Goal: Information Seeking & Learning: Learn about a topic

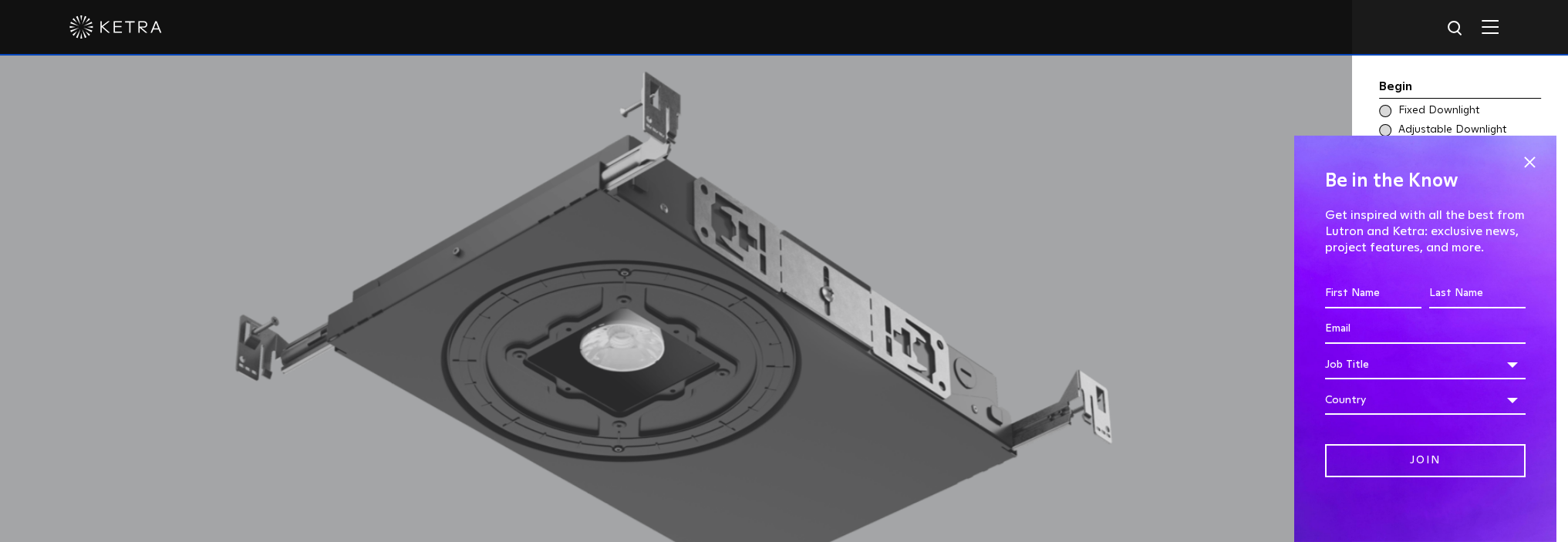
scroll to position [1389, 0]
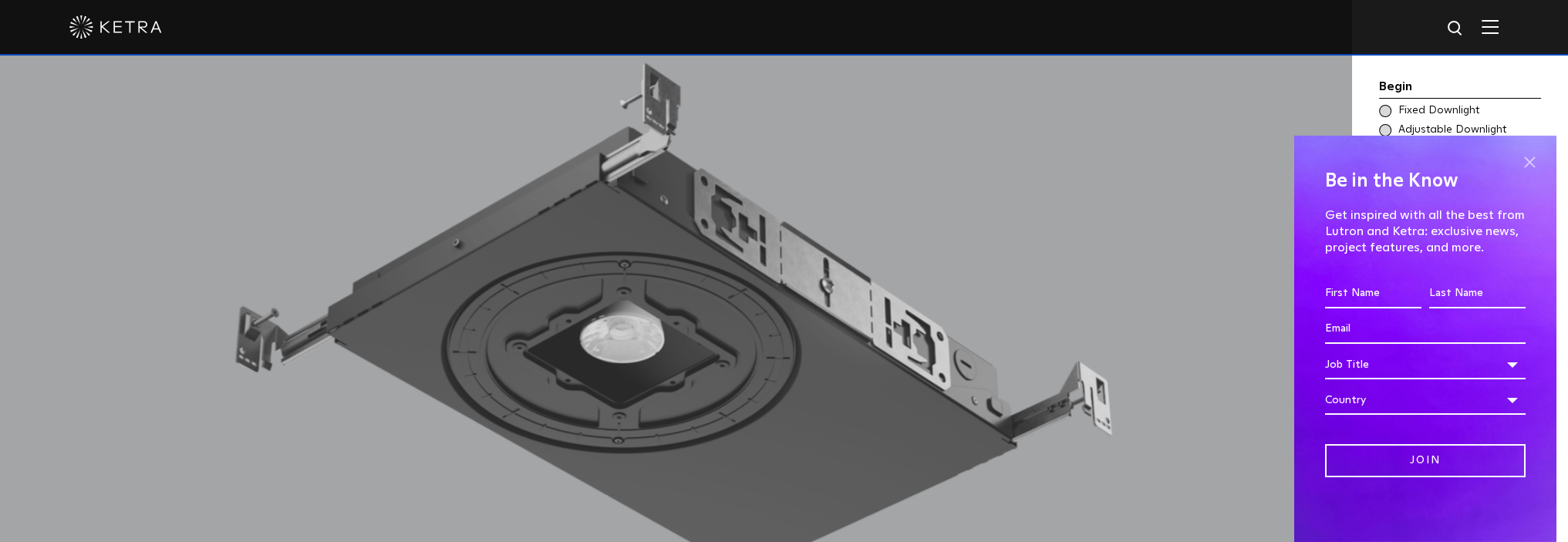
click at [1520, 157] on span at bounding box center [1529, 162] width 23 height 23
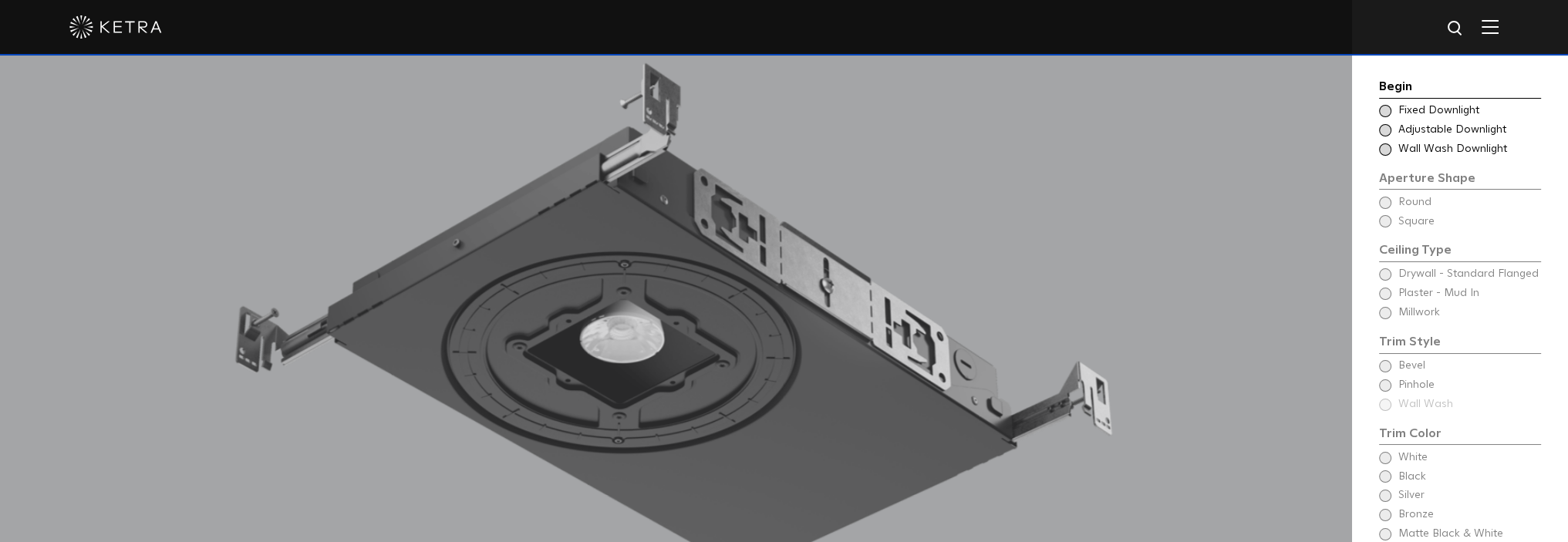
click at [1387, 109] on span at bounding box center [1385, 111] width 12 height 12
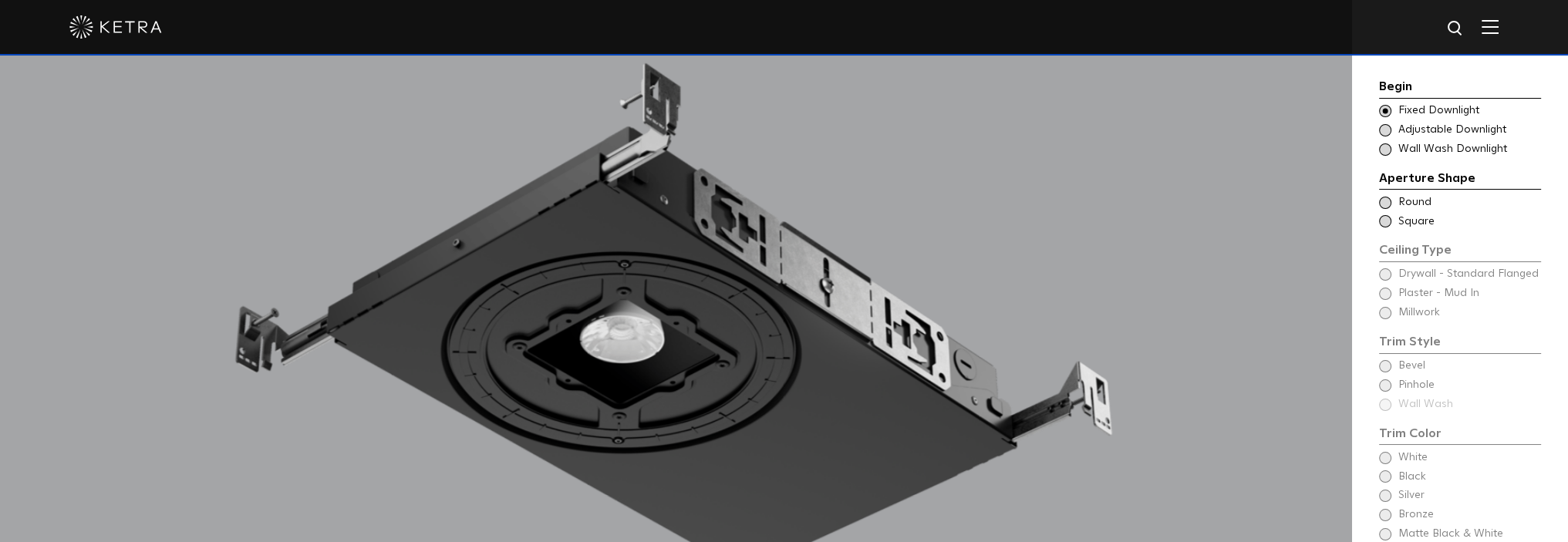
click at [1388, 203] on span at bounding box center [1385, 202] width 12 height 12
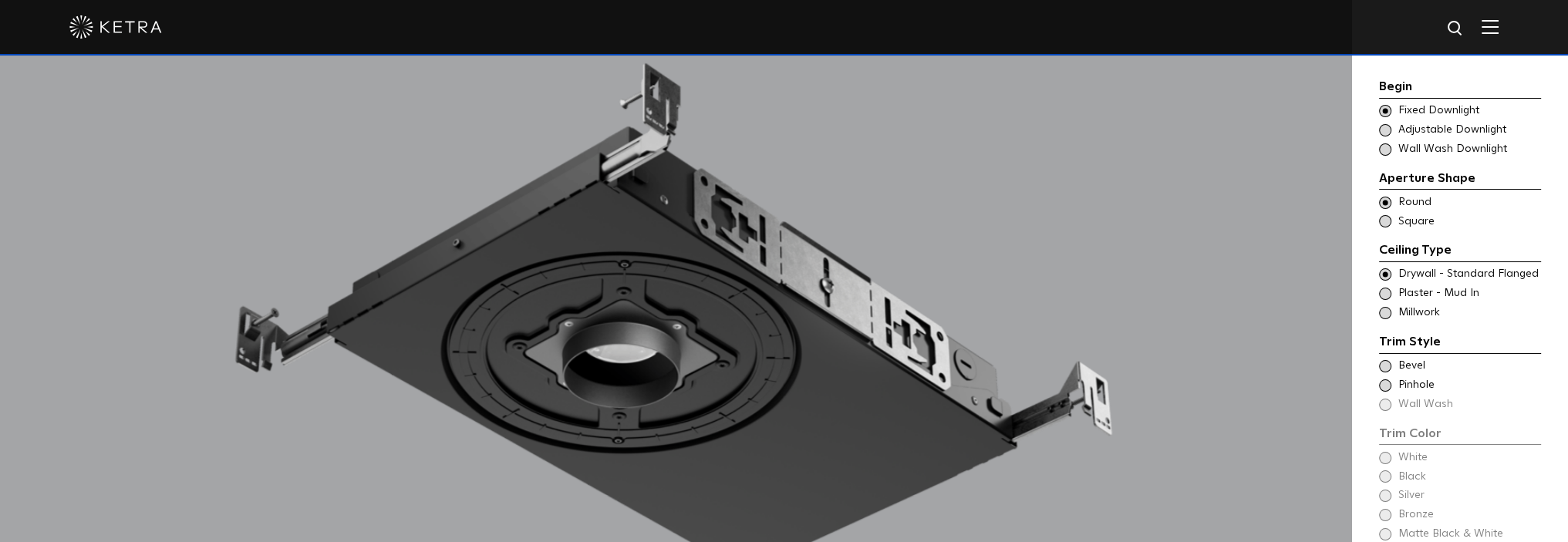
click at [1386, 310] on span at bounding box center [1385, 313] width 12 height 12
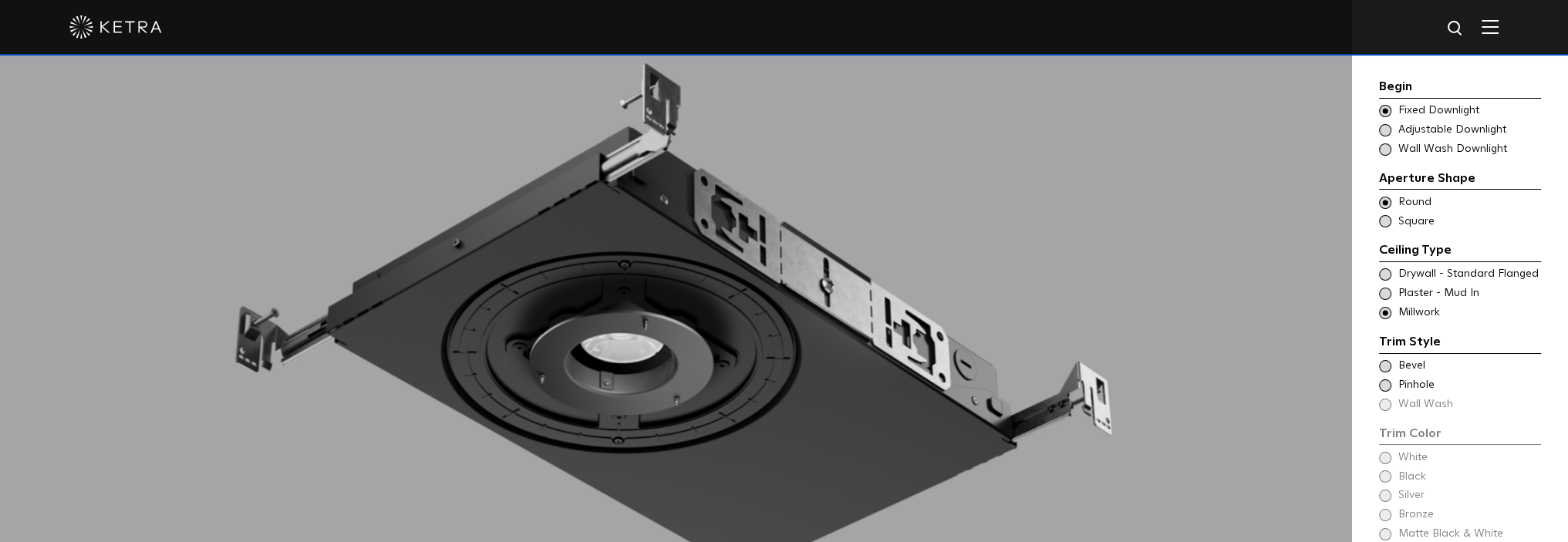
click at [1386, 267] on div "Trim Style - Round - Flanged Wall Wash - Round - Flanged - Disabled Drywall - S…" at bounding box center [1460, 275] width 162 height 16
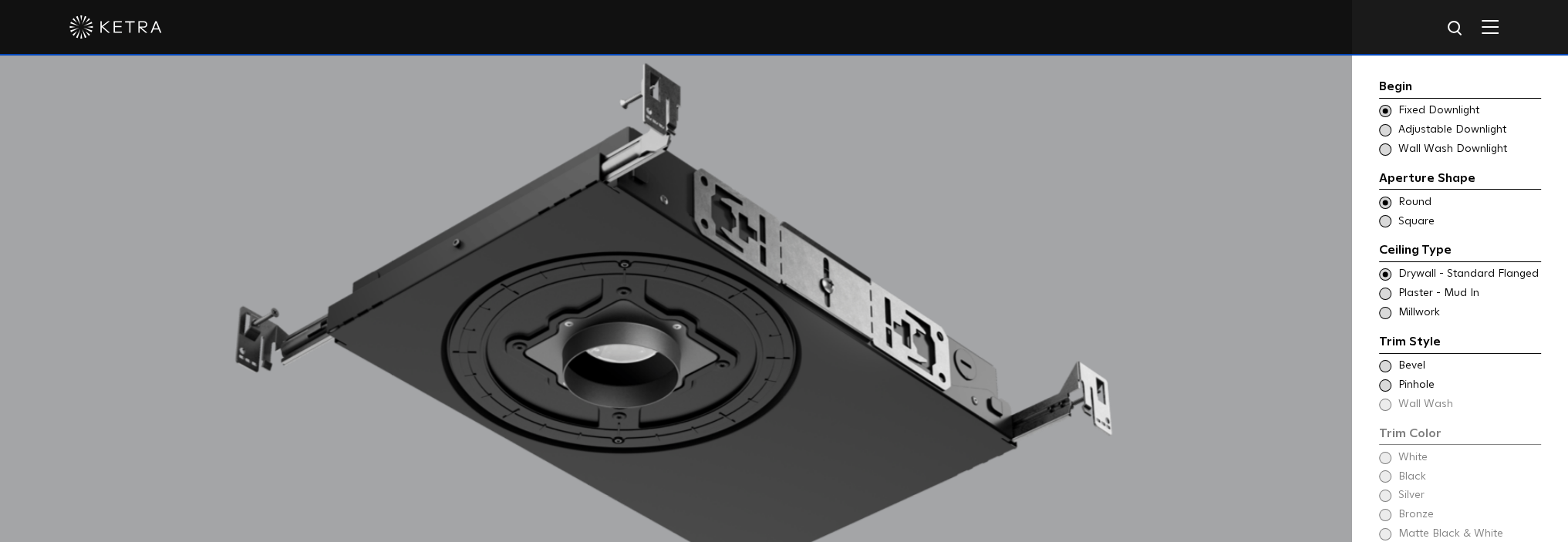
click at [1386, 312] on span at bounding box center [1385, 313] width 12 height 12
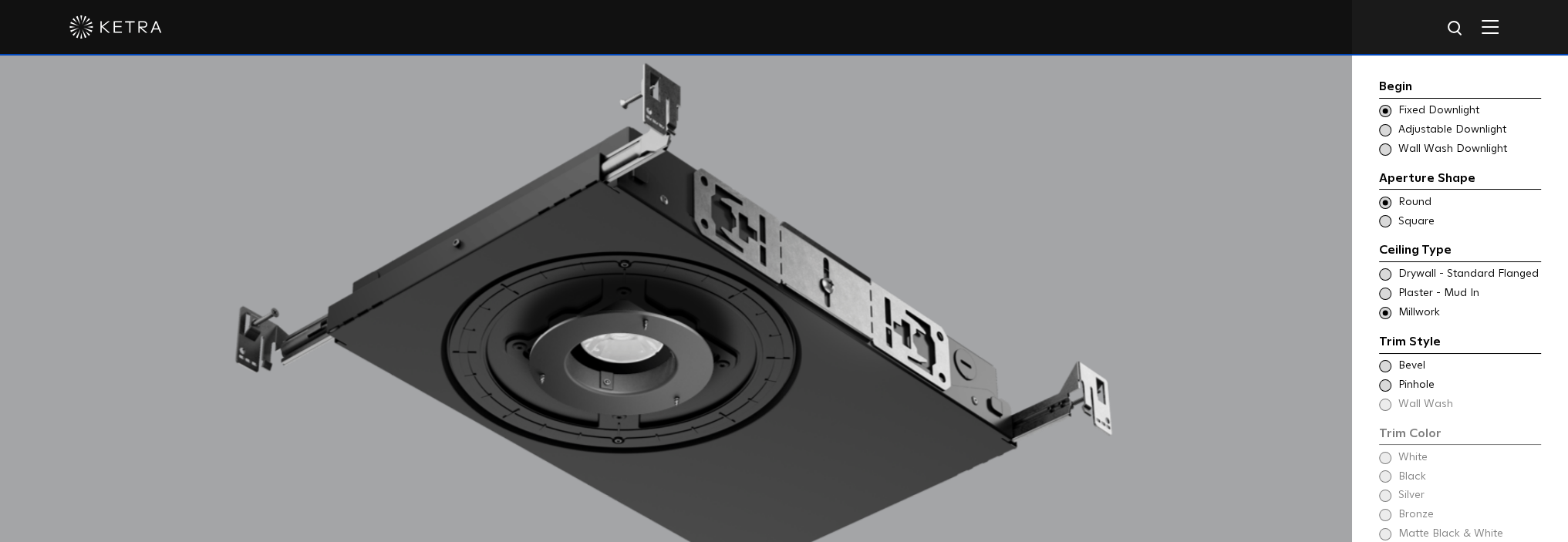
click at [1387, 367] on span at bounding box center [1385, 366] width 12 height 12
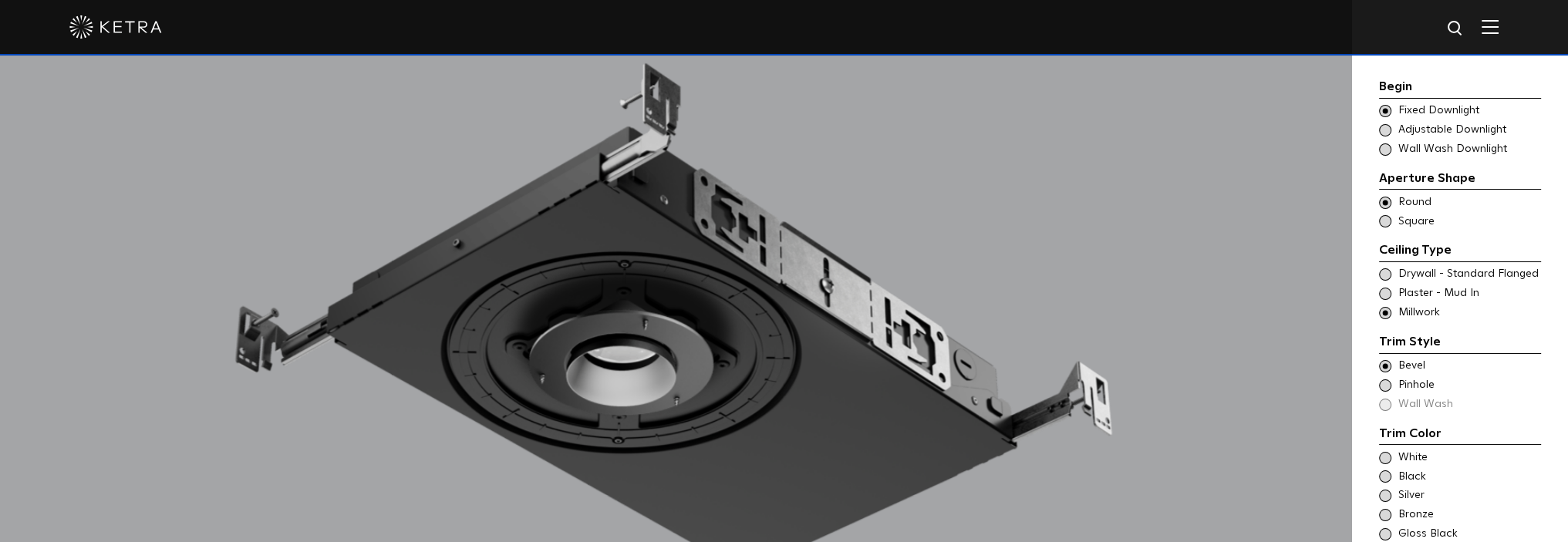
click at [1383, 385] on span at bounding box center [1385, 386] width 12 height 12
click at [1383, 367] on span at bounding box center [1385, 366] width 12 height 12
click at [1383, 313] on span at bounding box center [1385, 313] width 12 height 12
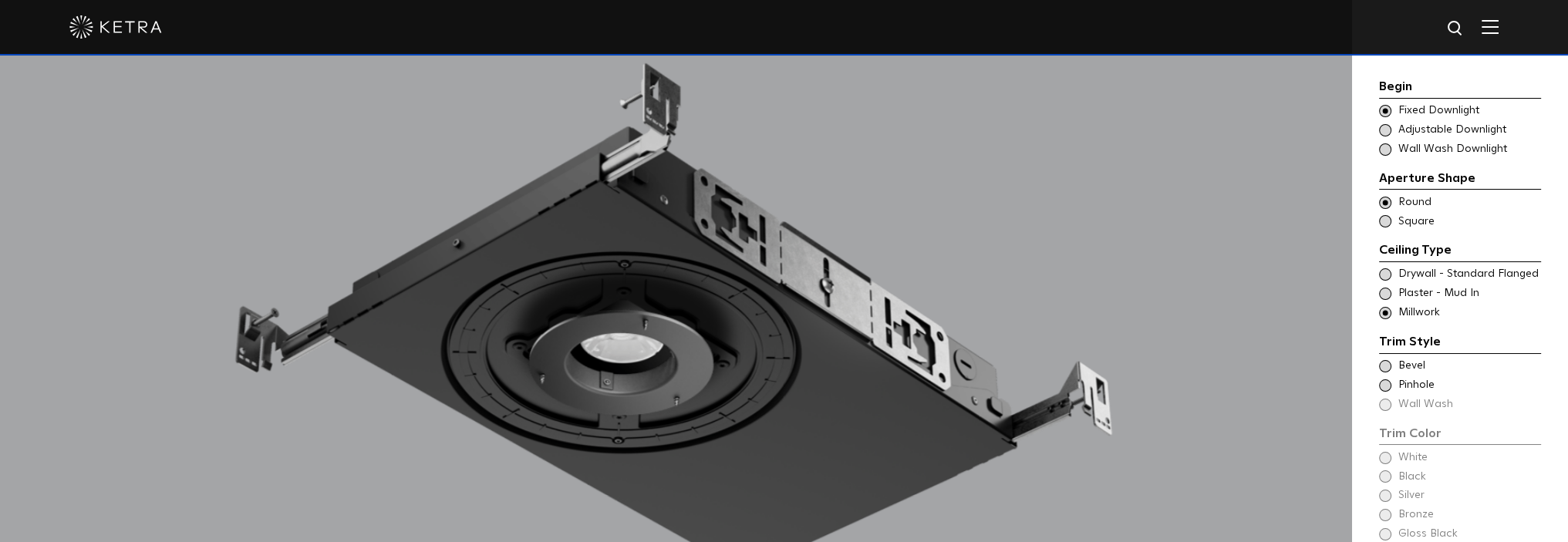
click at [1390, 293] on span at bounding box center [1385, 293] width 12 height 12
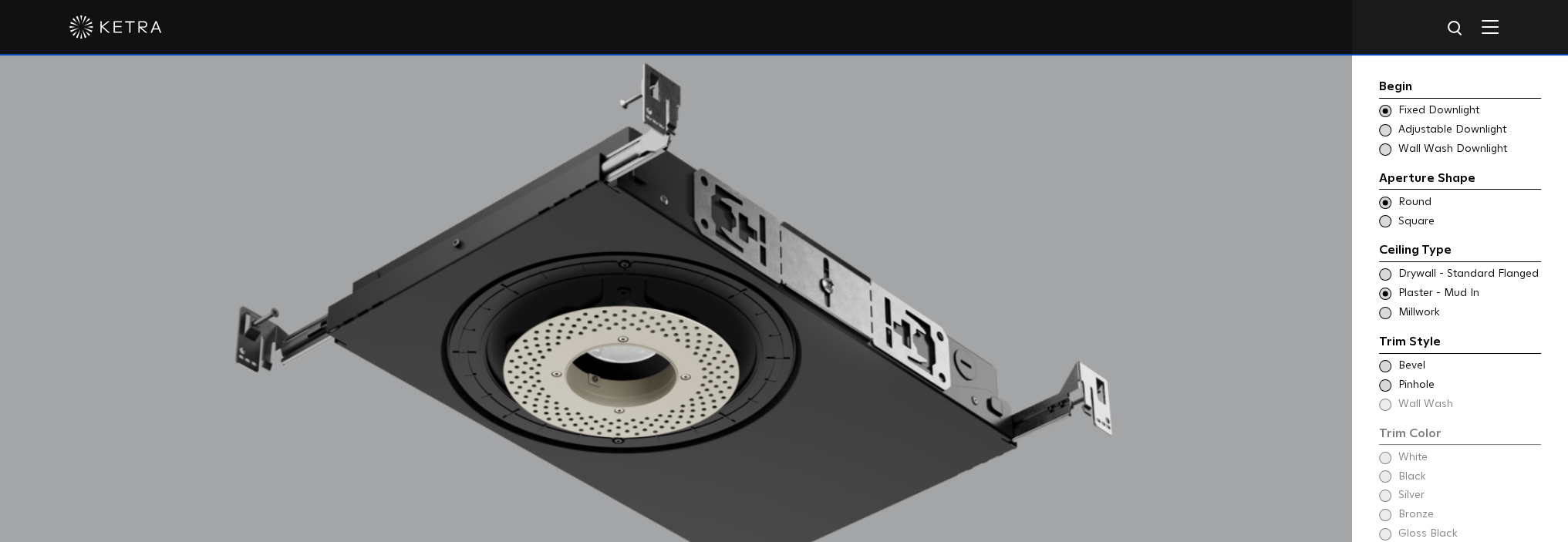
click at [1384, 274] on span at bounding box center [1385, 274] width 12 height 12
